Goal: Navigation & Orientation: Find specific page/section

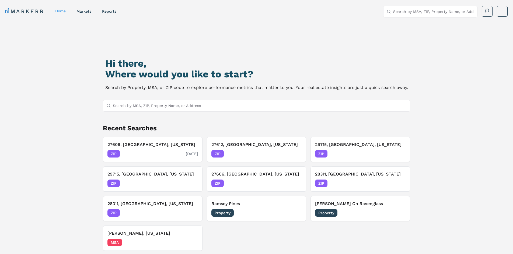
click at [160, 152] on div "ZIP [DATE]" at bounding box center [152, 154] width 90 height 8
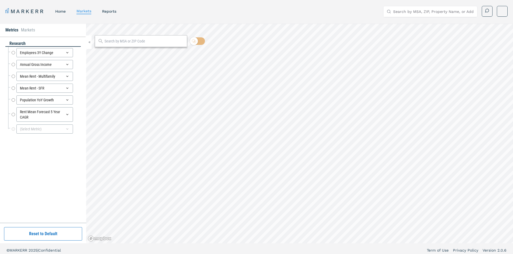
radio input "true"
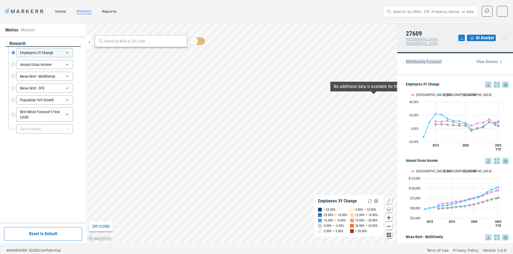
drag, startPoint x: 405, startPoint y: 58, endPoint x: 450, endPoint y: 59, distance: 45.0
click at [450, 59] on div "Multifamily Forecast View Drivers" at bounding box center [455, 64] width 116 height 22
click at [450, 59] on div "Multifamily Forecast View Drivers" at bounding box center [455, 61] width 99 height 13
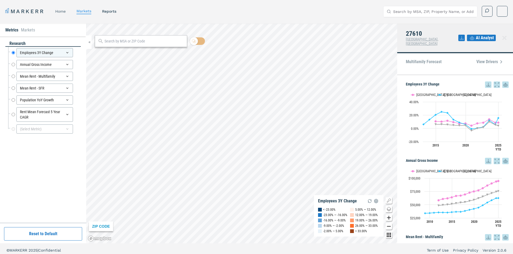
click at [59, 10] on link "home" at bounding box center [60, 11] width 10 height 4
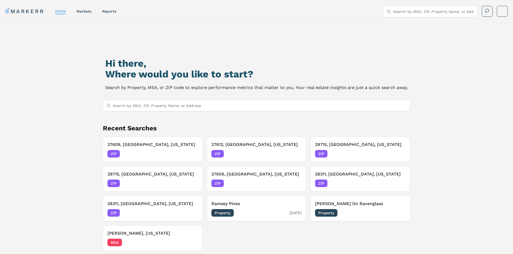
click at [230, 217] on span "Property" at bounding box center [222, 213] width 22 height 8
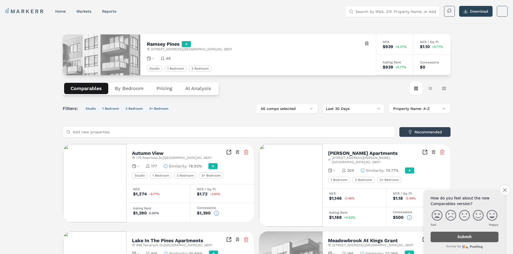
click at [504, 191] on icon "Close survey" at bounding box center [504, 189] width 3 height 3
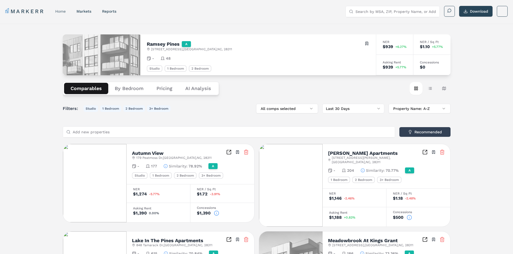
click at [65, 13] on link "home" at bounding box center [60, 11] width 10 height 4
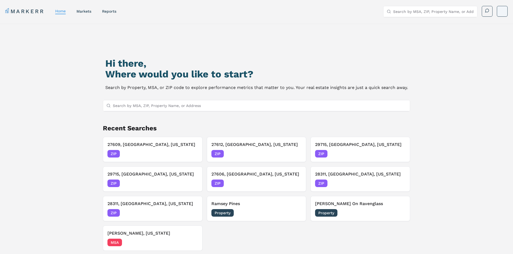
click at [503, 13] on html "MARKERR home markets reports Search by MSA, ZIP, Property Name, or Address MARK…" at bounding box center [256, 150] width 513 height 301
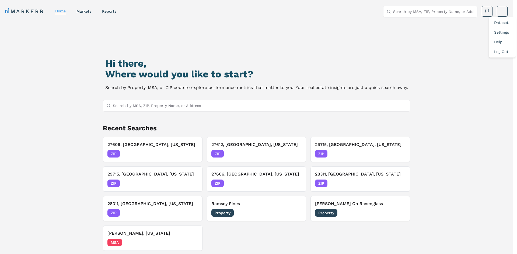
click at [502, 32] on link "Settings" at bounding box center [501, 32] width 15 height 4
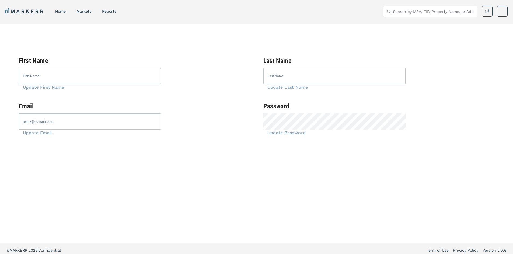
click at [29, 13] on link "MARKERR" at bounding box center [24, 12] width 39 height 8
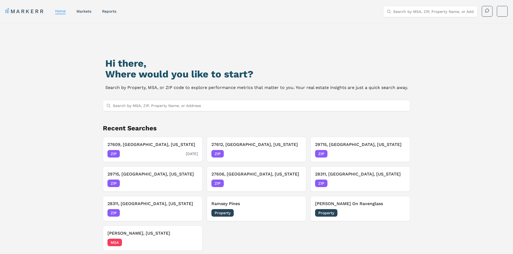
click at [150, 155] on div "ZIP [DATE]" at bounding box center [152, 154] width 90 height 8
